Goal: Task Accomplishment & Management: Complete application form

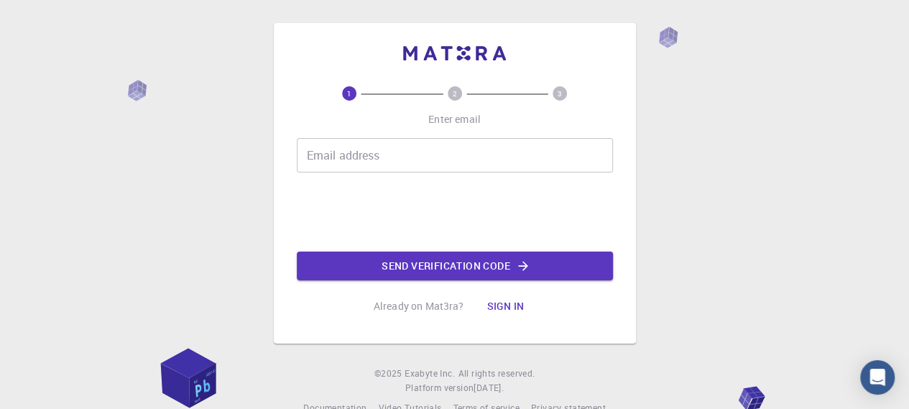
click at [500, 154] on input "Email address" at bounding box center [455, 155] width 316 height 34
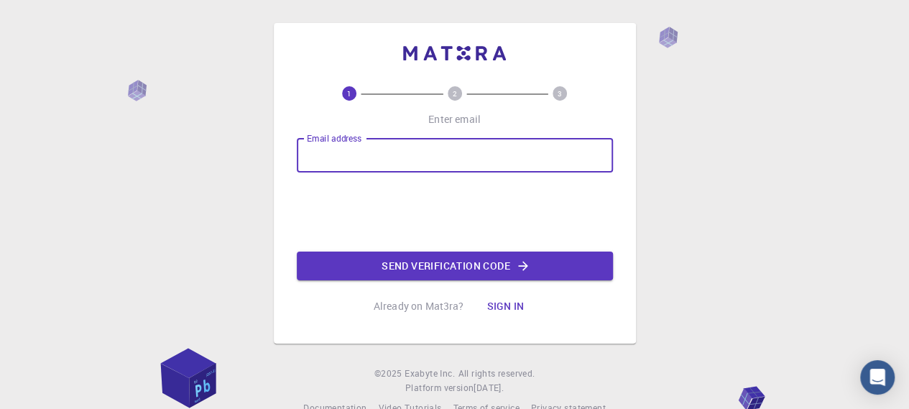
type input "[EMAIL_ADDRESS][DOMAIN_NAME]"
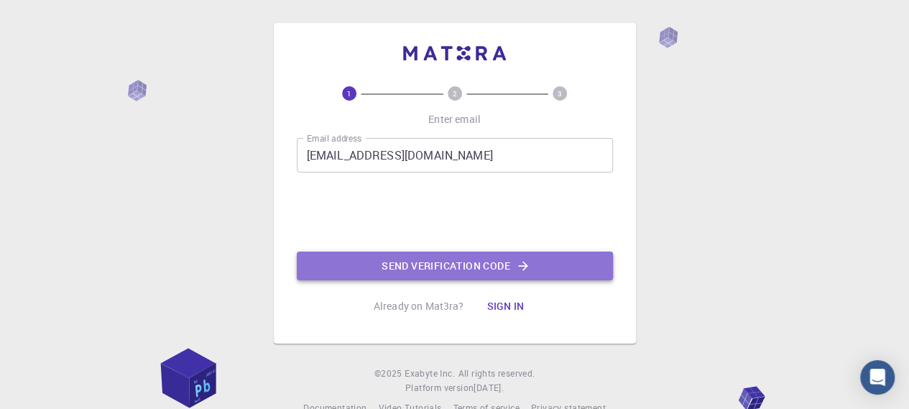
click at [483, 266] on button "Send verification code" at bounding box center [455, 265] width 316 height 29
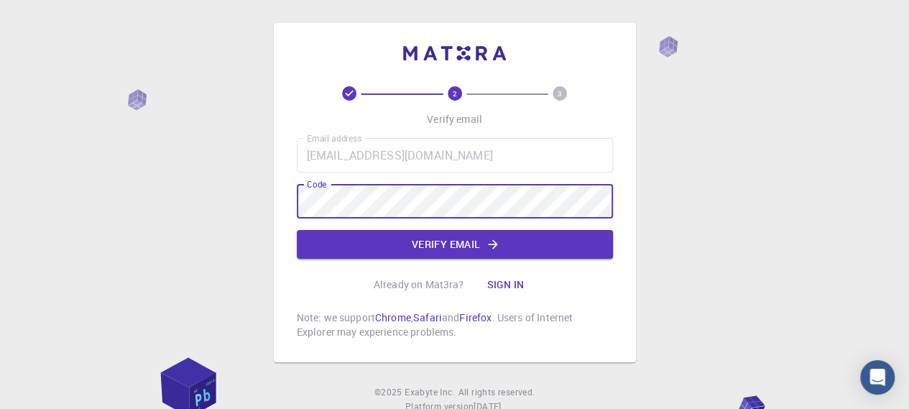
drag, startPoint x: 432, startPoint y: 250, endPoint x: 440, endPoint y: 236, distance: 15.8
click at [433, 250] on button "Verify email" at bounding box center [455, 244] width 316 height 29
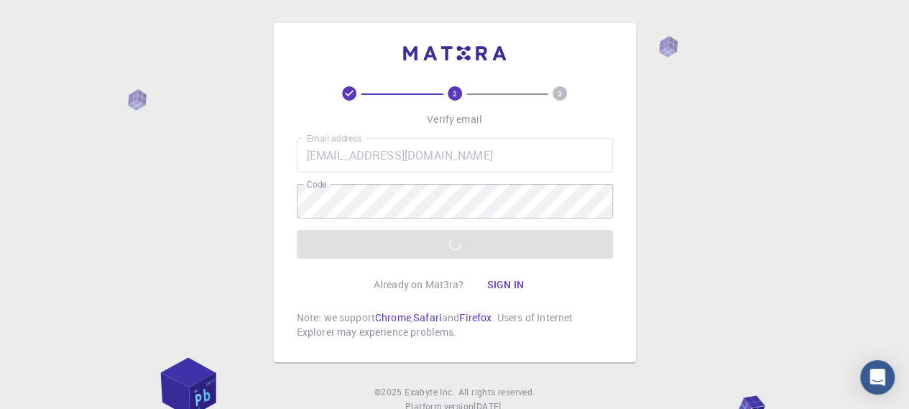
click at [211, 242] on div "2 3 Verify email Email address [EMAIL_ADDRESS][DOMAIN_NAME] Email address Code …" at bounding box center [454, 228] width 909 height 457
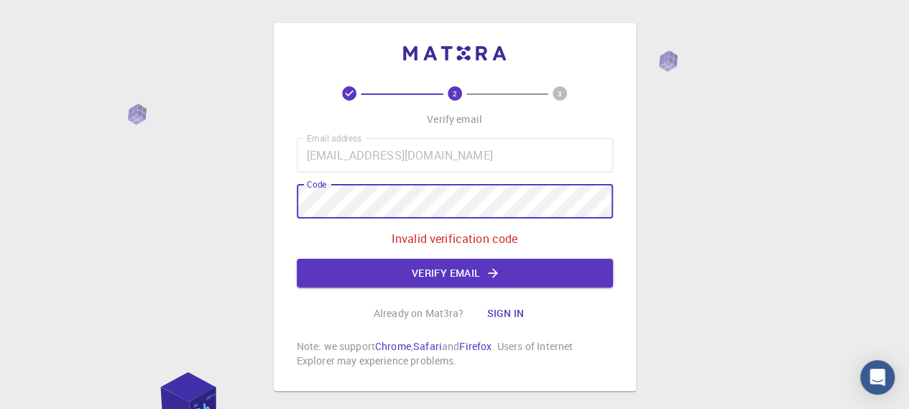
click at [246, 207] on div "2 3 Verify email Email address [EMAIL_ADDRESS][DOMAIN_NAME] Email address Code …" at bounding box center [454, 243] width 909 height 486
click at [504, 274] on button "Verify email" at bounding box center [455, 273] width 316 height 29
click at [253, 195] on div "2 3 Verify email Email address [EMAIL_ADDRESS][DOMAIN_NAME] Email address Code …" at bounding box center [454, 243] width 909 height 486
click at [470, 278] on button "Verify email" at bounding box center [455, 273] width 316 height 29
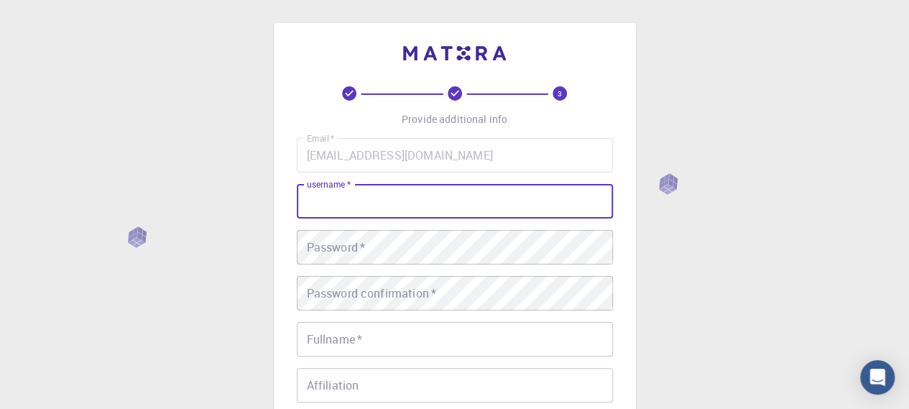
click at [438, 202] on input "username   *" at bounding box center [455, 201] width 316 height 34
type input "Dr [PERSON_NAME]"
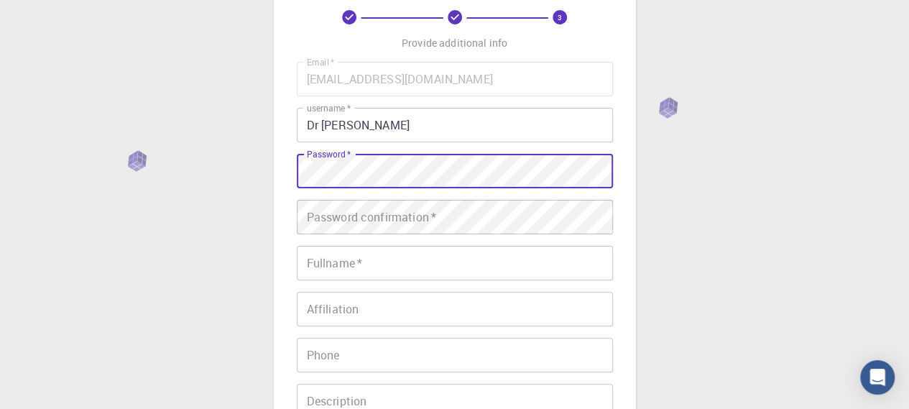
scroll to position [144, 0]
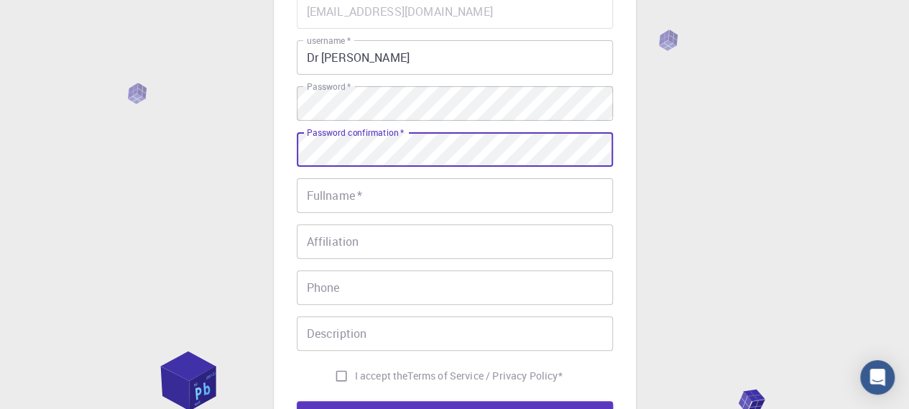
click at [527, 203] on input "Fullname   *" at bounding box center [455, 195] width 316 height 34
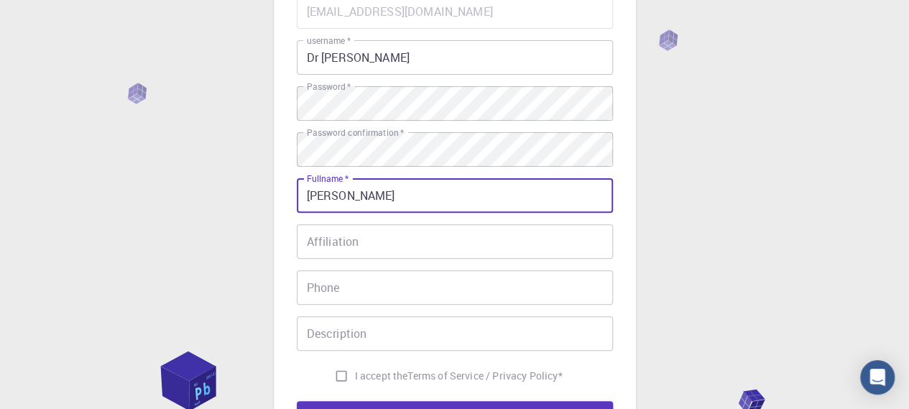
type input "[PERSON_NAME]"
click at [352, 238] on div "Affiliation Affiliation" at bounding box center [455, 241] width 316 height 34
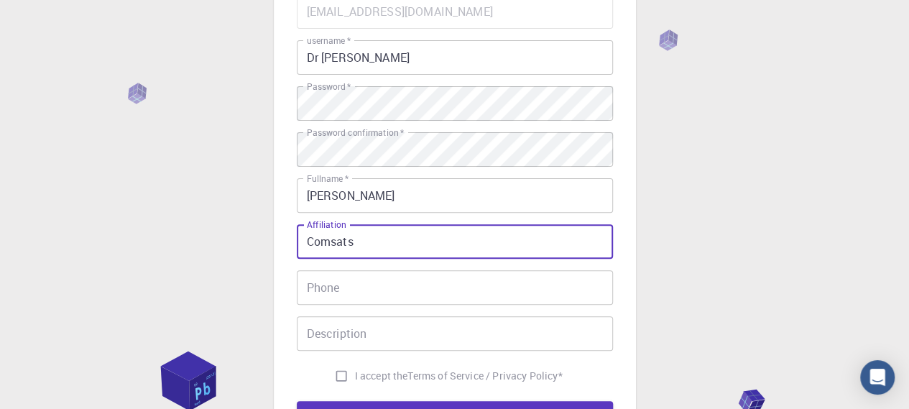
type input "Comsats"
click at [351, 282] on input "Phone" at bounding box center [455, 287] width 316 height 34
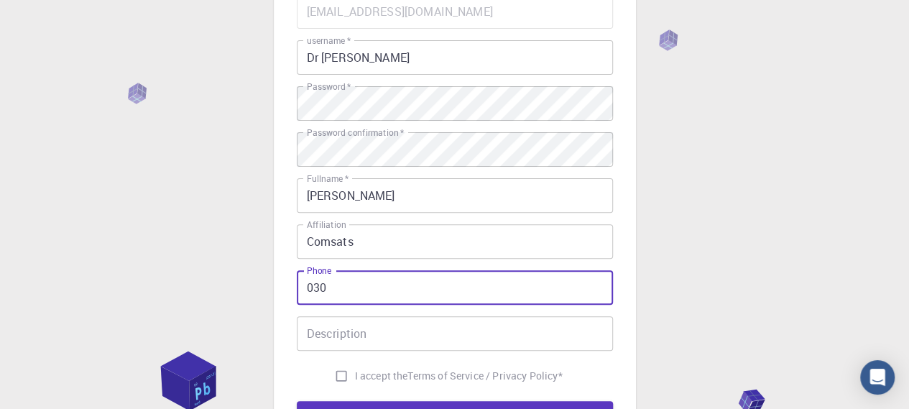
type input "03075298130"
click at [338, 376] on input "I accept the Terms of Service / Privacy Policy *" at bounding box center [341, 375] width 27 height 27
checkbox input "true"
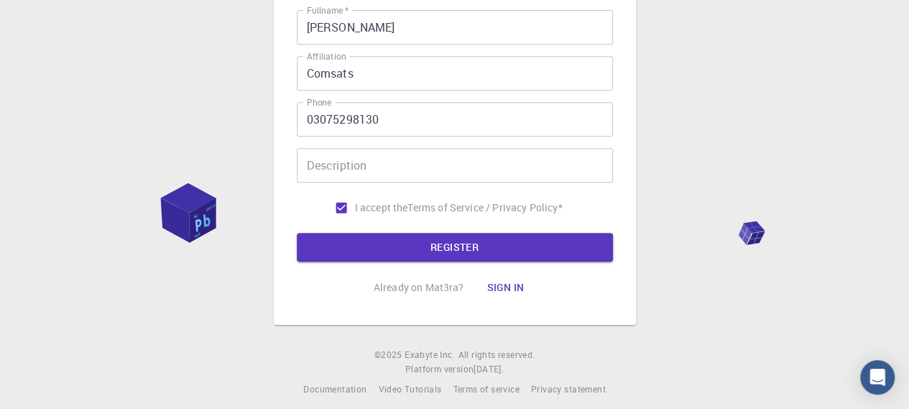
click at [536, 247] on button "REGISTER" at bounding box center [455, 247] width 316 height 29
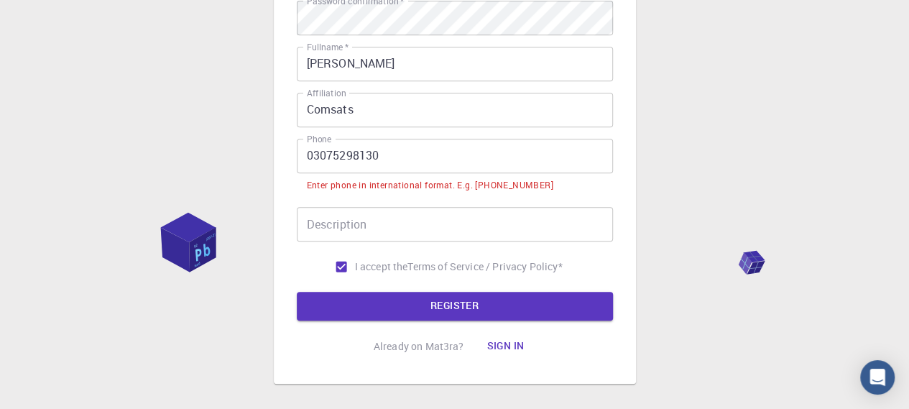
scroll to position [348, 0]
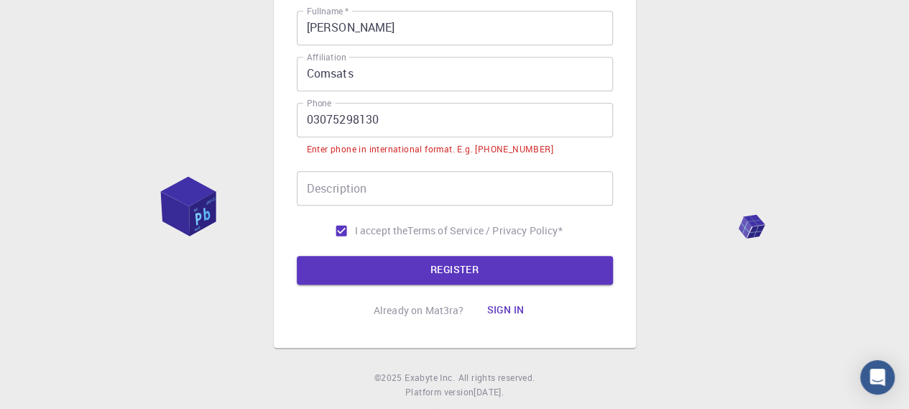
drag, startPoint x: 201, startPoint y: 1, endPoint x: 434, endPoint y: 116, distance: 259.9
click at [434, 116] on input "03075298130" at bounding box center [455, 120] width 316 height 34
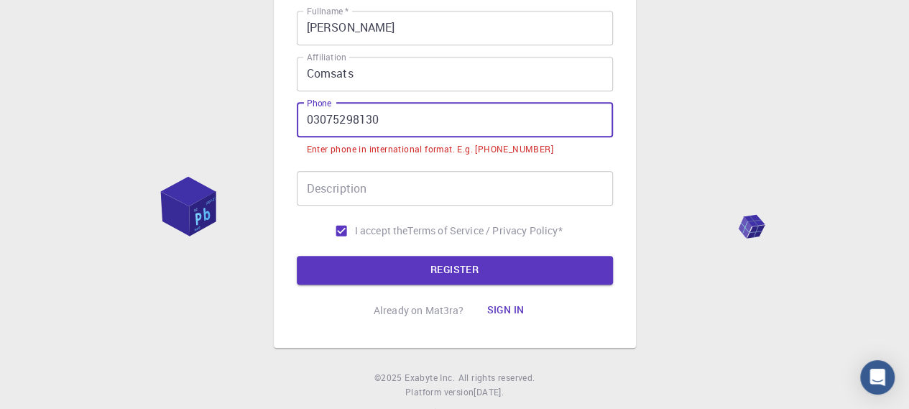
click at [310, 123] on input "03075298130" at bounding box center [455, 120] width 316 height 34
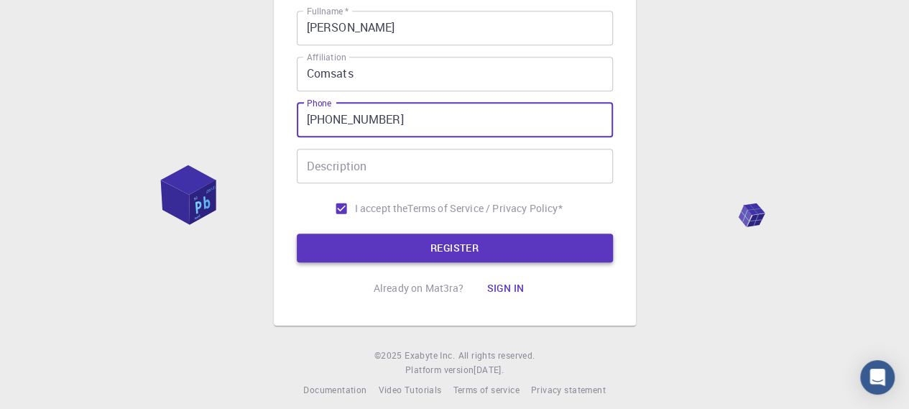
type input "[PHONE_NUMBER]"
click at [386, 248] on button "REGISTER" at bounding box center [455, 247] width 316 height 29
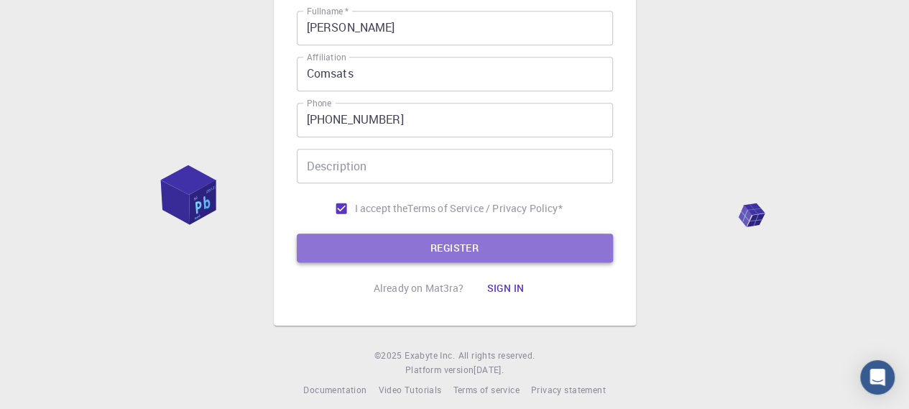
click at [441, 247] on button "REGISTER" at bounding box center [455, 247] width 316 height 29
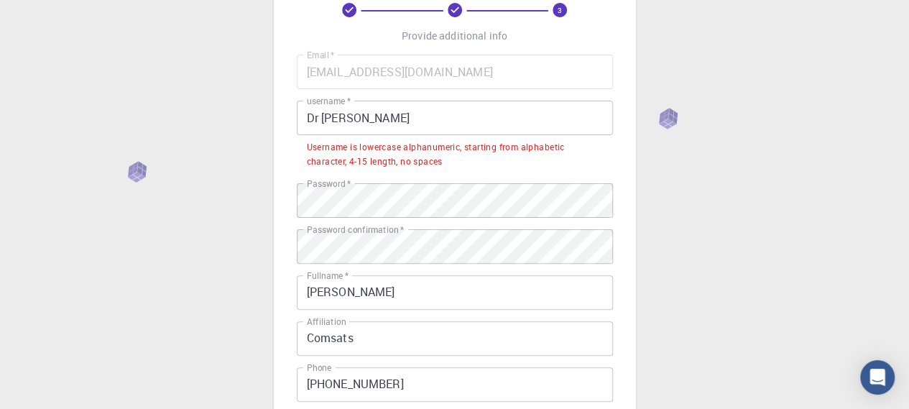
scroll to position [60, 0]
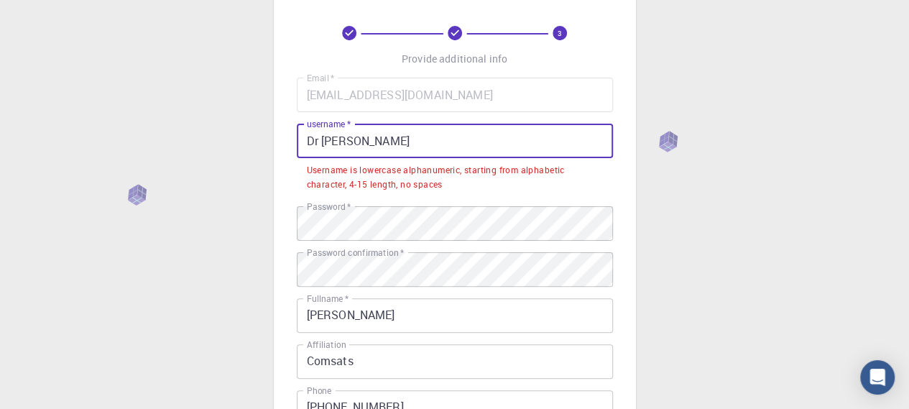
drag, startPoint x: 321, startPoint y: 144, endPoint x: 303, endPoint y: 138, distance: 18.9
click at [303, 138] on input "Dr [PERSON_NAME]" at bounding box center [455, 141] width 316 height 34
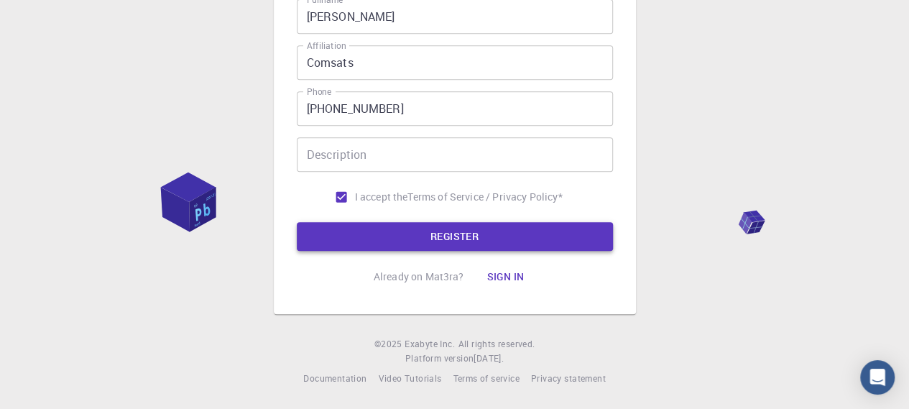
click at [570, 235] on button "REGISTER" at bounding box center [455, 236] width 316 height 29
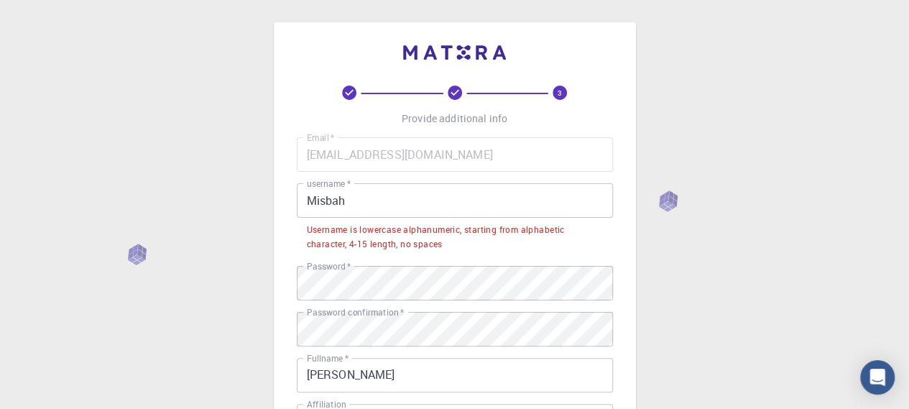
scroll to position [0, 0]
click at [315, 202] on input "Misbah" at bounding box center [455, 201] width 316 height 34
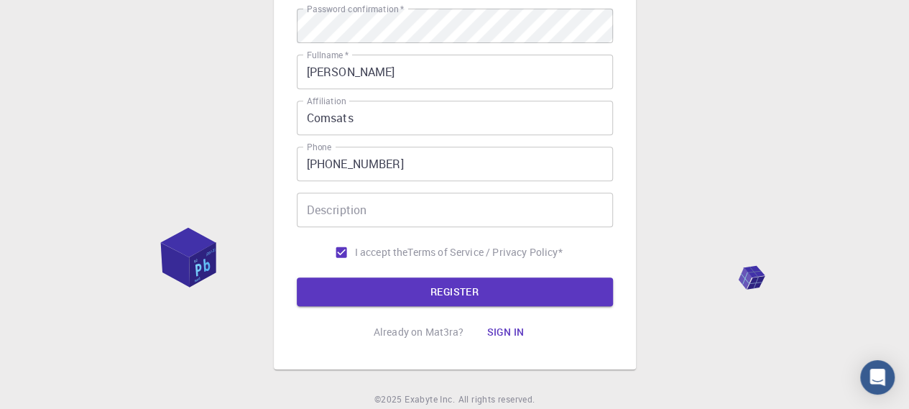
scroll to position [323, 0]
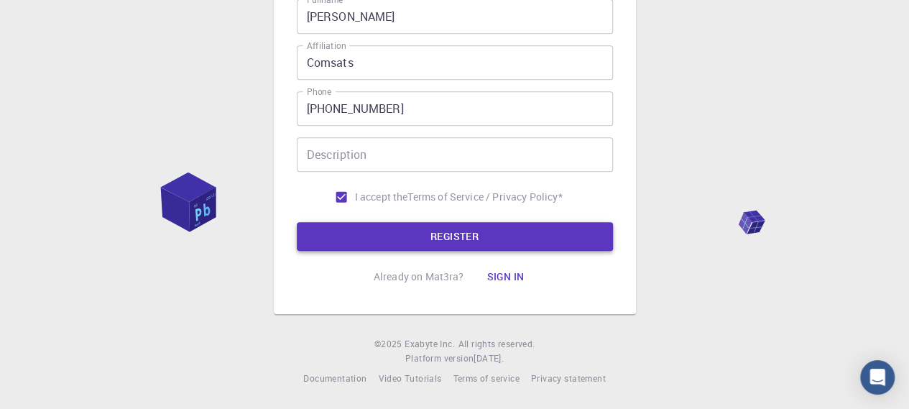
type input "misbah"
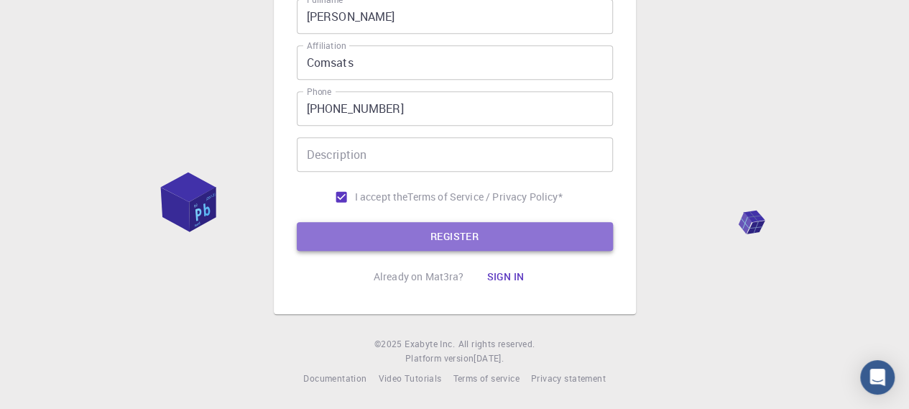
click at [440, 242] on button "REGISTER" at bounding box center [455, 236] width 316 height 29
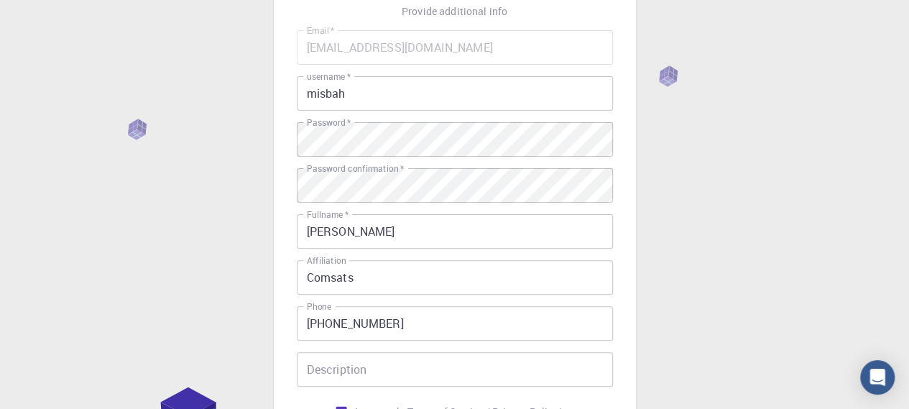
scroll to position [0, 0]
